Goal: Information Seeking & Learning: Check status

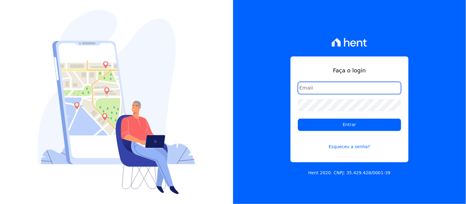
type input "[EMAIL_ADDRESS][DOMAIN_NAME]"
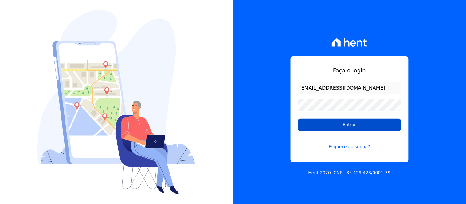
click at [354, 125] on input "Entrar" at bounding box center [349, 125] width 103 height 12
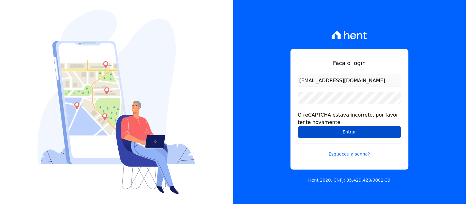
click at [349, 133] on input "Entrar" at bounding box center [349, 132] width 103 height 12
click at [360, 131] on input "Entrar" at bounding box center [349, 132] width 103 height 12
click at [353, 132] on input "Entrar" at bounding box center [349, 132] width 103 height 12
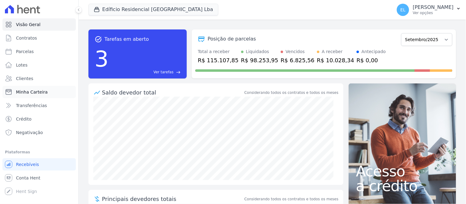
click at [25, 93] on span "Minha Carteira" at bounding box center [32, 92] width 32 height 6
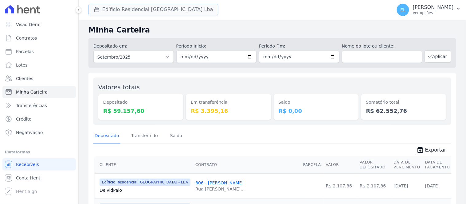
click at [116, 6] on button "Edíficio Residencial [GEOGRAPHIC_DATA] Lba" at bounding box center [153, 10] width 130 height 12
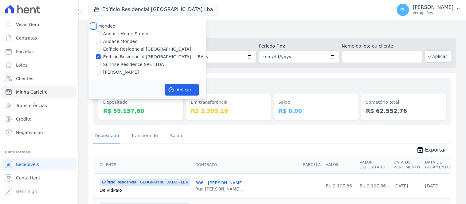
click at [92, 25] on input "Mondeo" at bounding box center [93, 26] width 5 height 5
checkbox input "true"
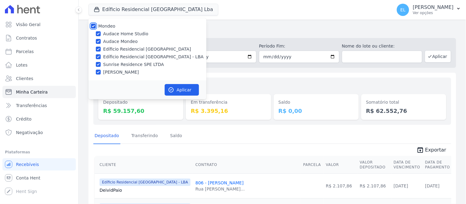
checkbox input "true"
click at [97, 33] on input "Audace Home Studio" at bounding box center [98, 33] width 5 height 5
checkbox input "false"
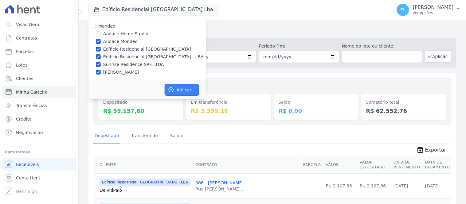
click at [176, 88] on button "Aplicar" at bounding box center [182, 90] width 34 height 12
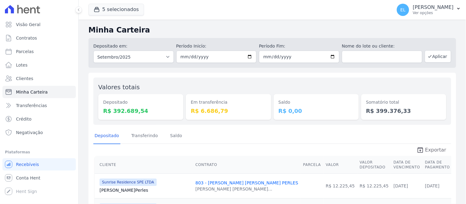
click at [433, 152] on span "Exportar" at bounding box center [435, 149] width 21 height 7
click at [34, 77] on link "Clientes" at bounding box center [38, 78] width 73 height 12
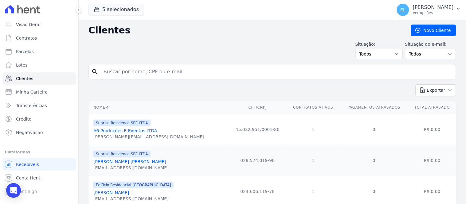
click at [124, 74] on input "search" at bounding box center [276, 72] width 353 height 12
type input "412"
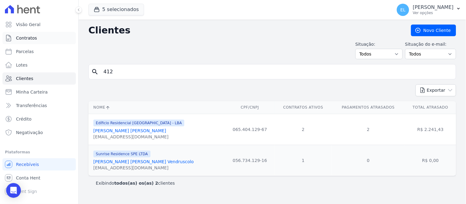
click at [31, 39] on span "Contratos" at bounding box center [26, 38] width 21 height 6
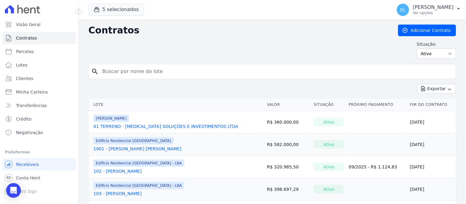
click at [116, 72] on input "search" at bounding box center [276, 71] width 355 height 12
type input "412"
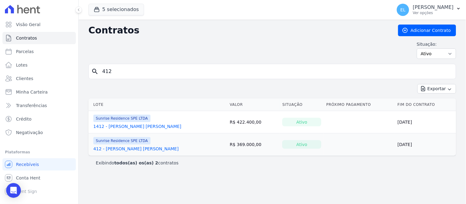
click at [131, 147] on link "412 - Alan Aparecido Santos" at bounding box center [135, 149] width 85 height 6
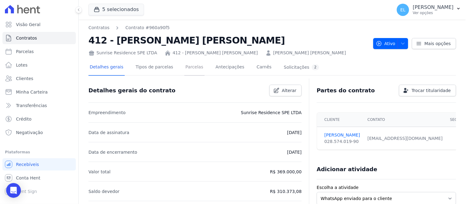
click at [184, 68] on link "Parcelas" at bounding box center [194, 68] width 20 height 16
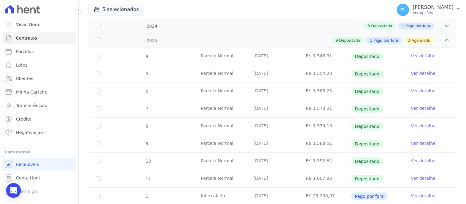
scroll to position [92, 0]
